Goal: Transaction & Acquisition: Purchase product/service

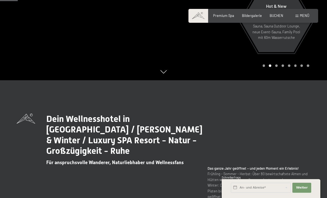
click at [296, 18] on div "Buchen Anfragen Premium Spa Bildergalerie BUCHEN Menü DE IT EN Gutschein Bilder…" at bounding box center [253, 15] width 112 height 5
click at [296, 18] on div "Menü" at bounding box center [302, 15] width 14 height 5
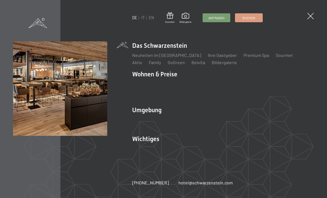
click at [169, 15] on span at bounding box center [169, 16] width 9 height 8
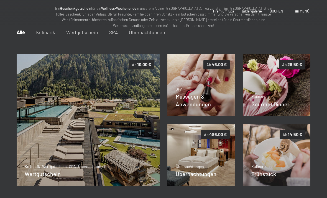
scroll to position [58, 0]
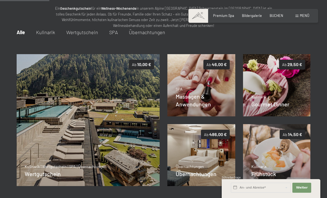
click at [213, 92] on div "Massagen & Anwendungen" at bounding box center [201, 100] width 51 height 16
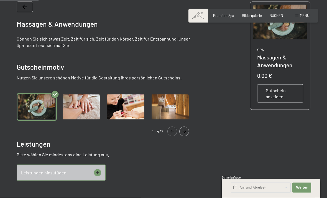
scroll to position [109, 0]
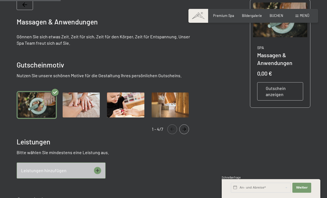
click at [96, 168] on icon at bounding box center [97, 170] width 7 height 7
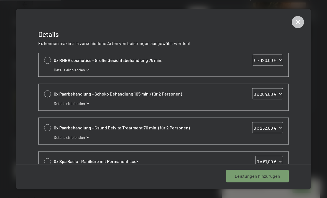
scroll to position [168, 0]
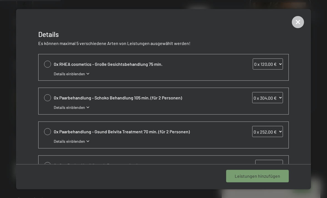
click at [295, 22] on icon at bounding box center [298, 22] width 12 height 12
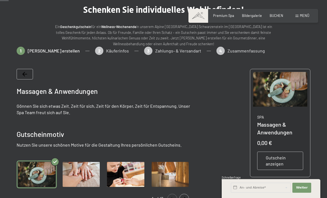
scroll to position [0, 0]
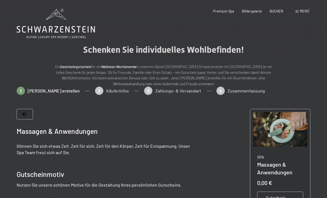
click at [224, 13] on div "Premium Spa Bildergalerie BUCHEN" at bounding box center [244, 11] width 94 height 5
click at [294, 12] on div "Buchen Anfragen Premium Spa Bildergalerie BUCHEN Menü DE IT EN Gutschein Bilder…" at bounding box center [253, 11] width 112 height 5
click at [300, 12] on div "Menü" at bounding box center [302, 11] width 14 height 5
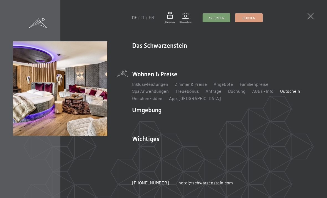
click at [308, 15] on span at bounding box center [310, 16] width 6 height 6
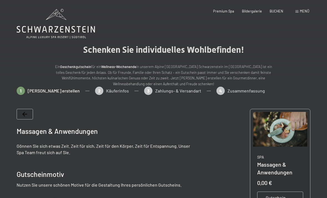
click at [126, 0] on div at bounding box center [163, 0] width 327 height 1
